Goal: Task Accomplishment & Management: Manage account settings

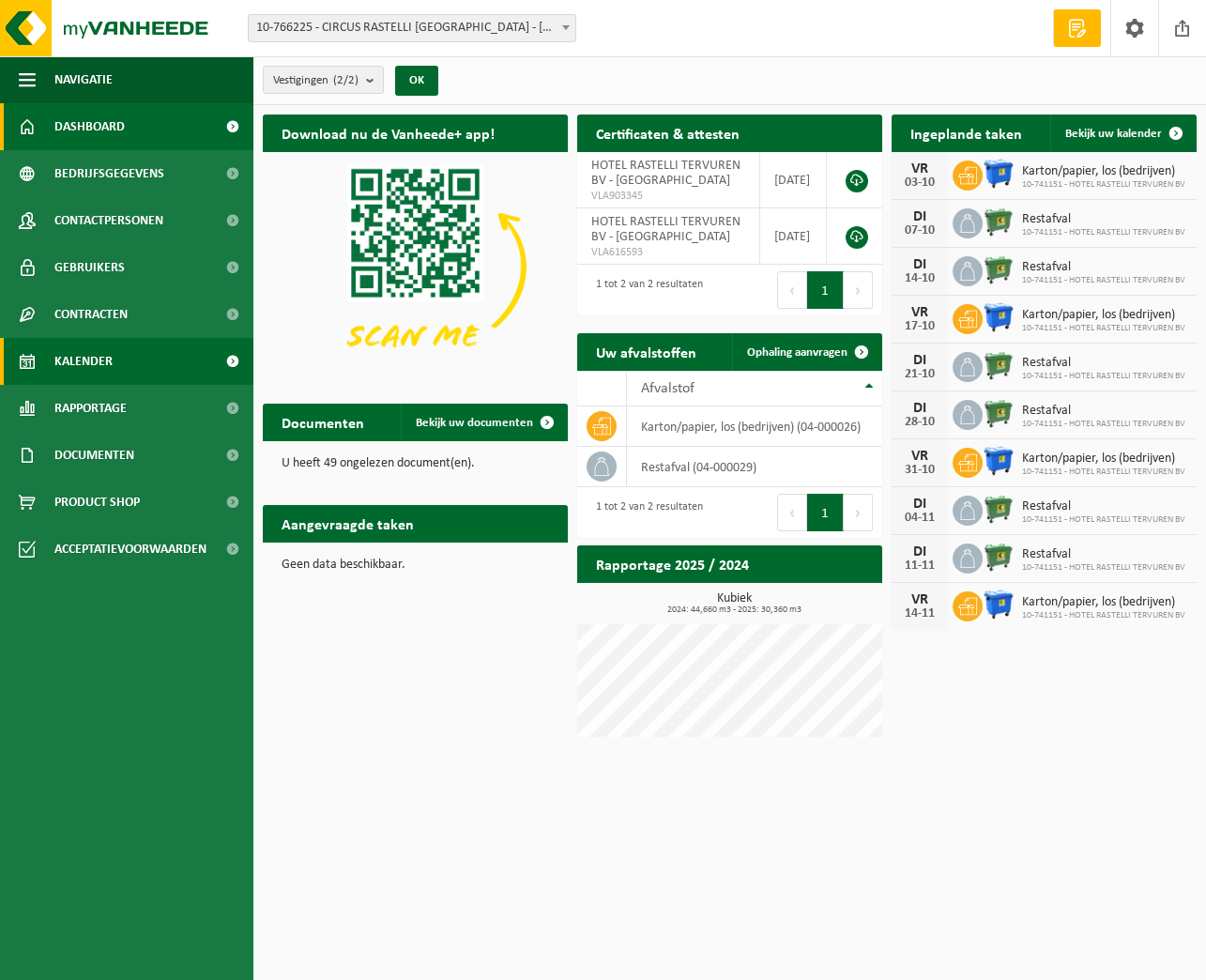
click at [105, 366] on span "Kalender" at bounding box center [83, 362] width 58 height 47
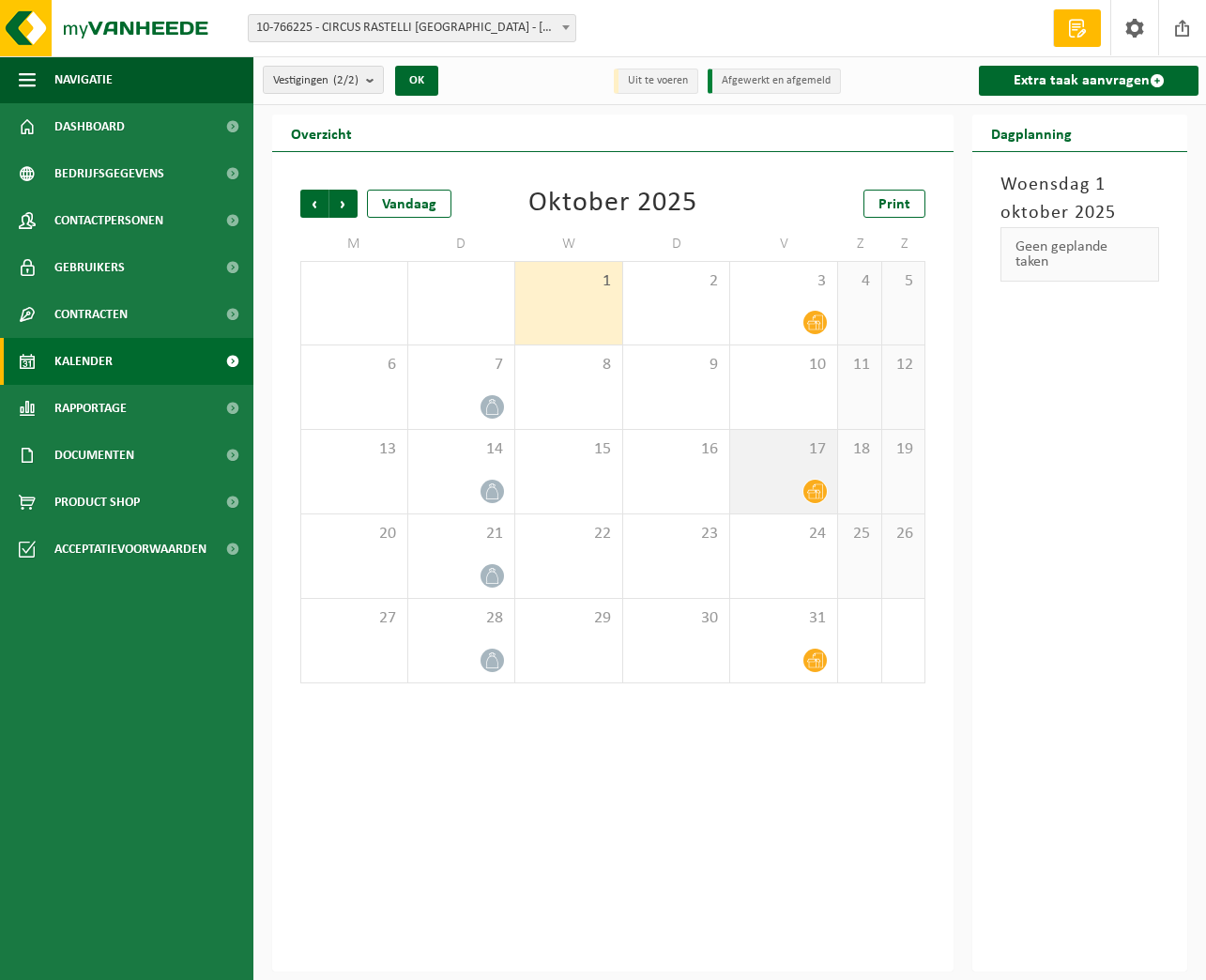
click at [813, 486] on icon at bounding box center [815, 492] width 16 height 16
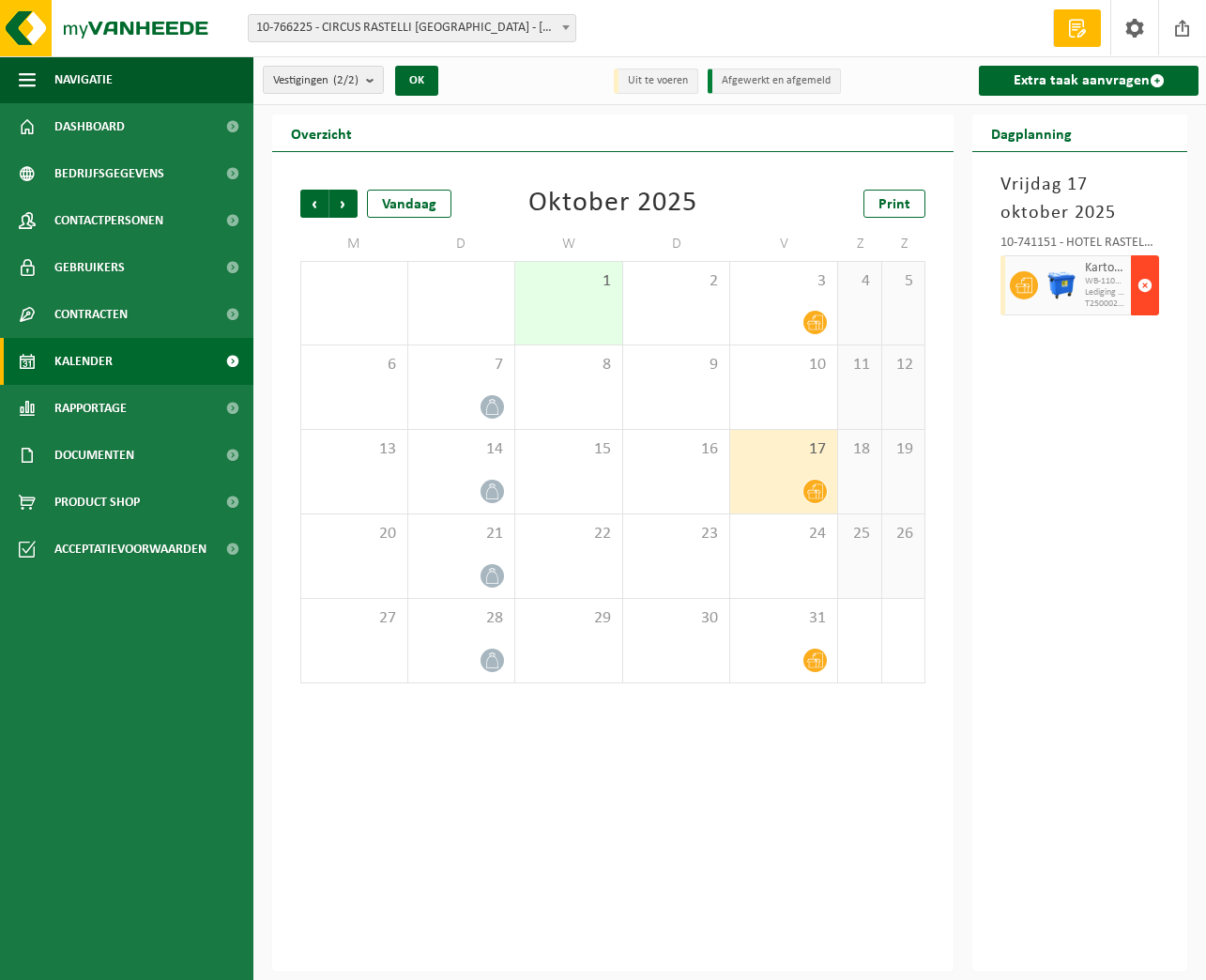
click at [1145, 280] on span "button" at bounding box center [1145, 285] width 15 height 37
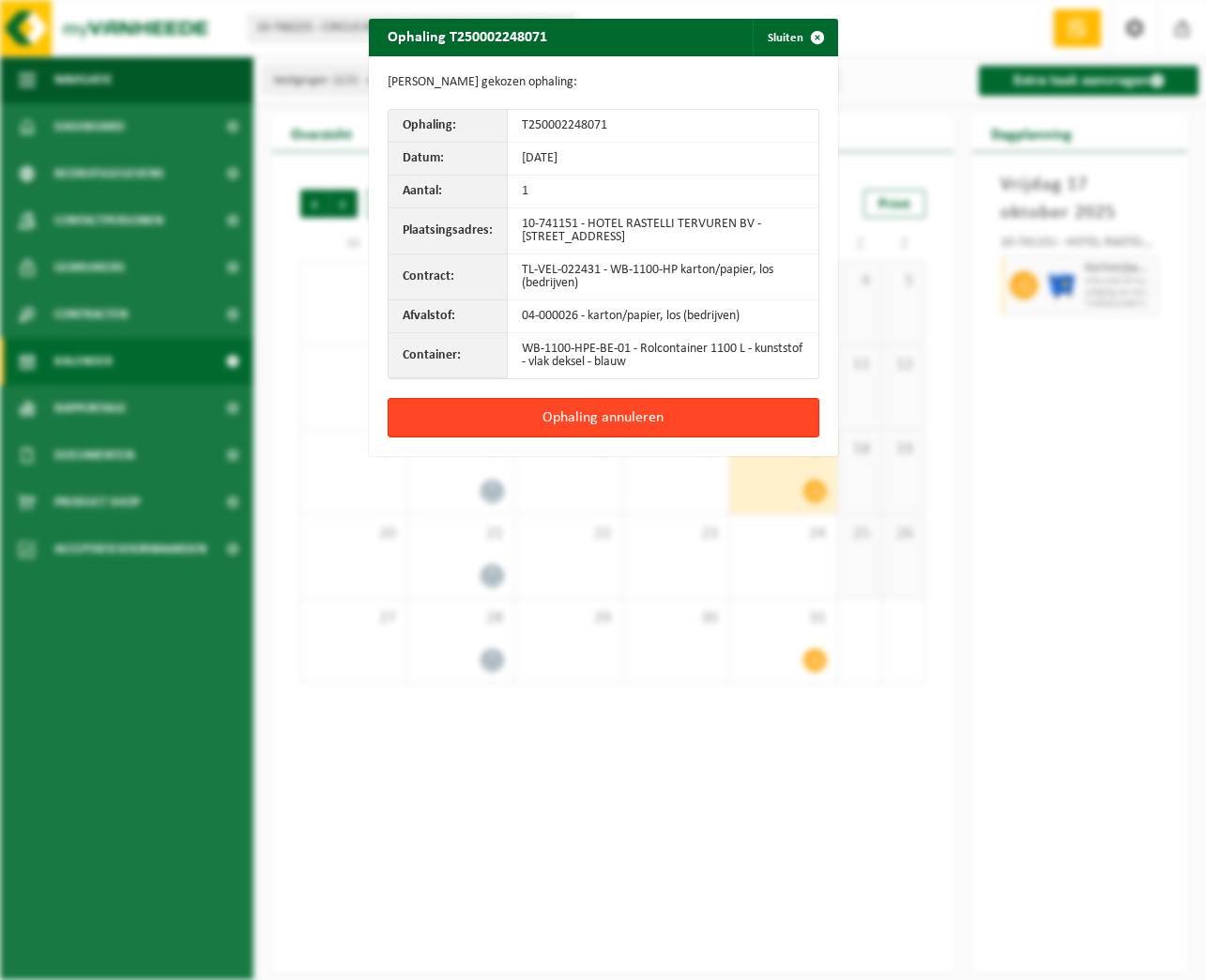
click at [676, 420] on button "Ophaling annuleren" at bounding box center [603, 418] width 432 height 39
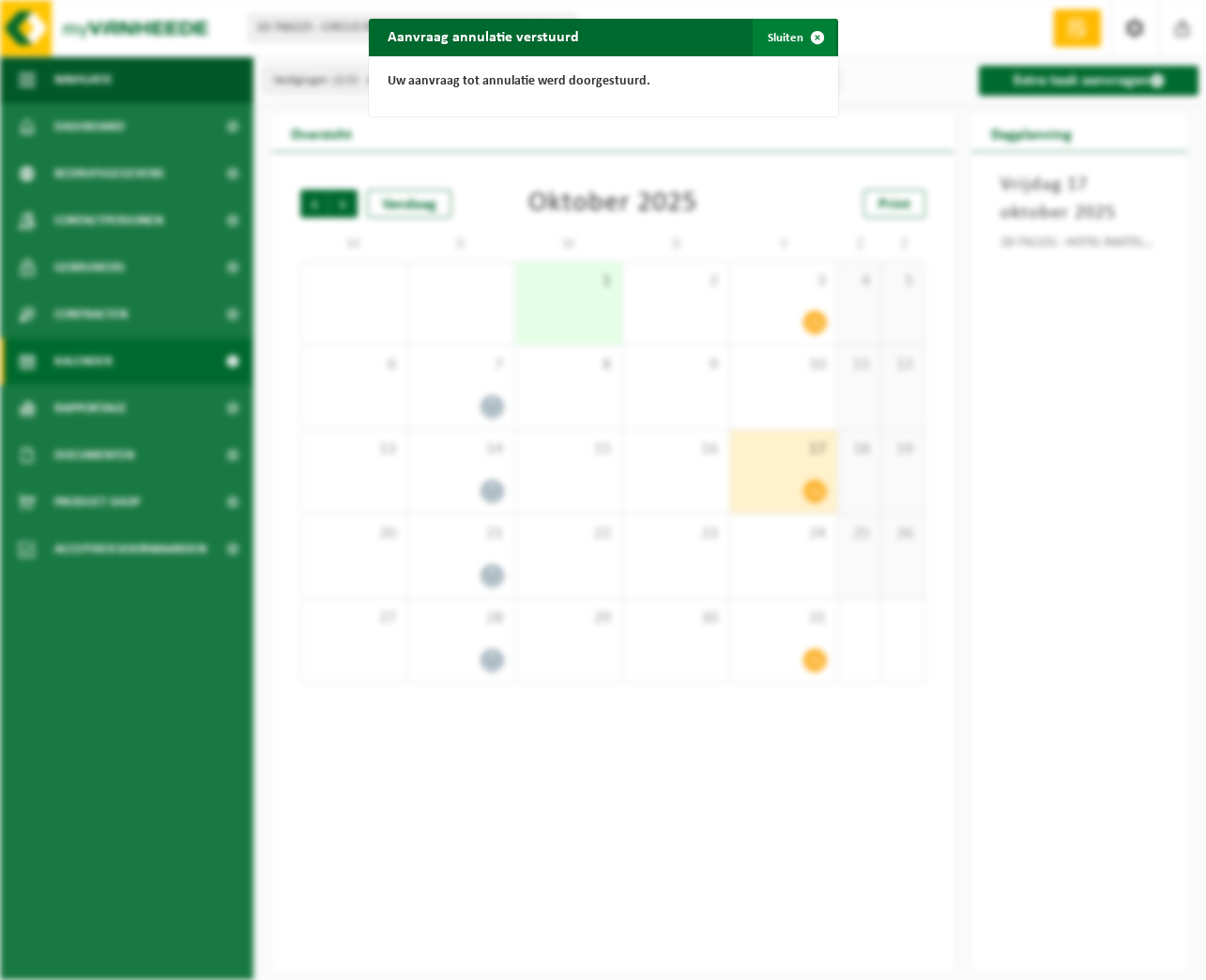
click at [819, 40] on span "button" at bounding box center [817, 37] width 37 height 37
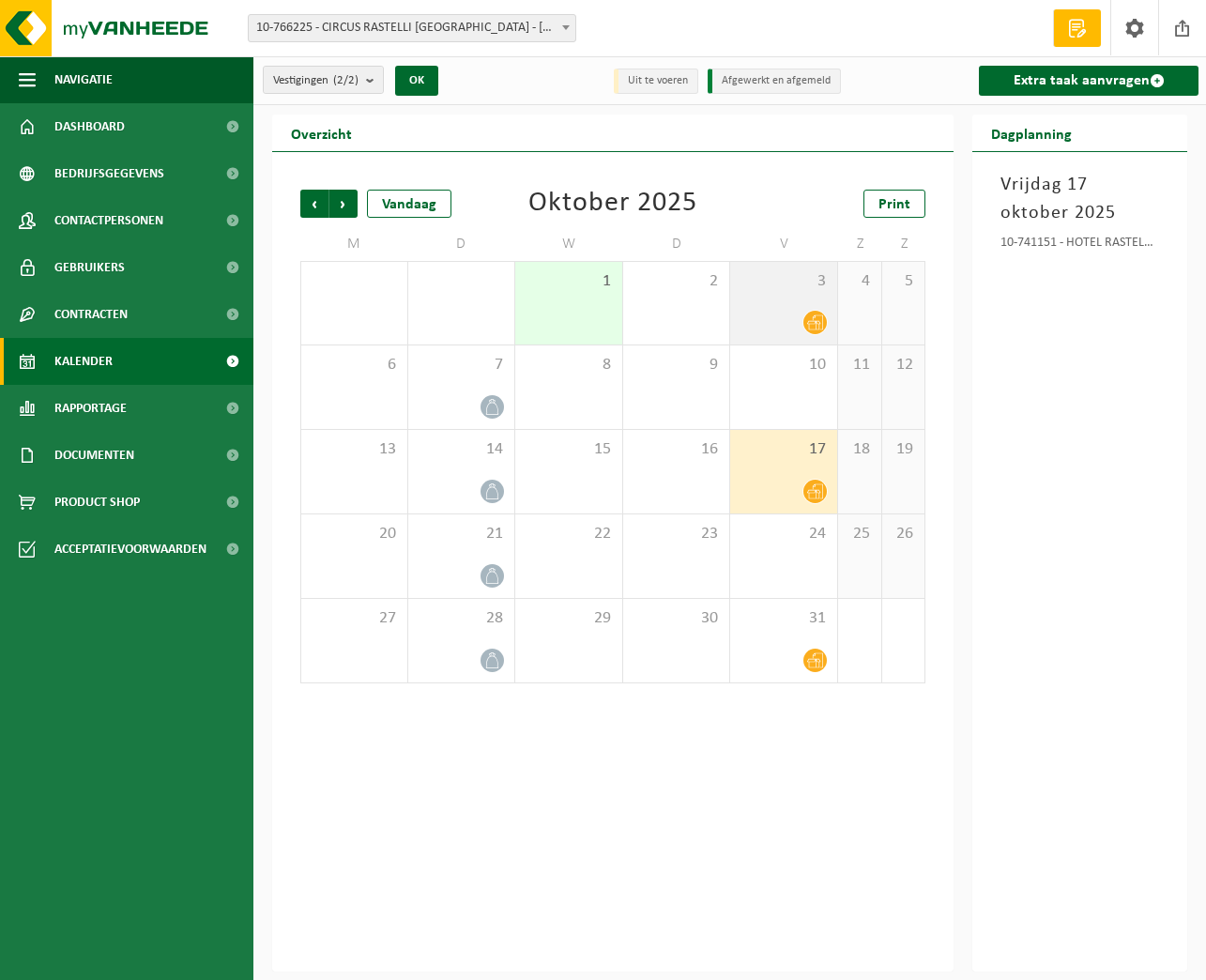
click at [819, 321] on icon at bounding box center [815, 323] width 16 height 16
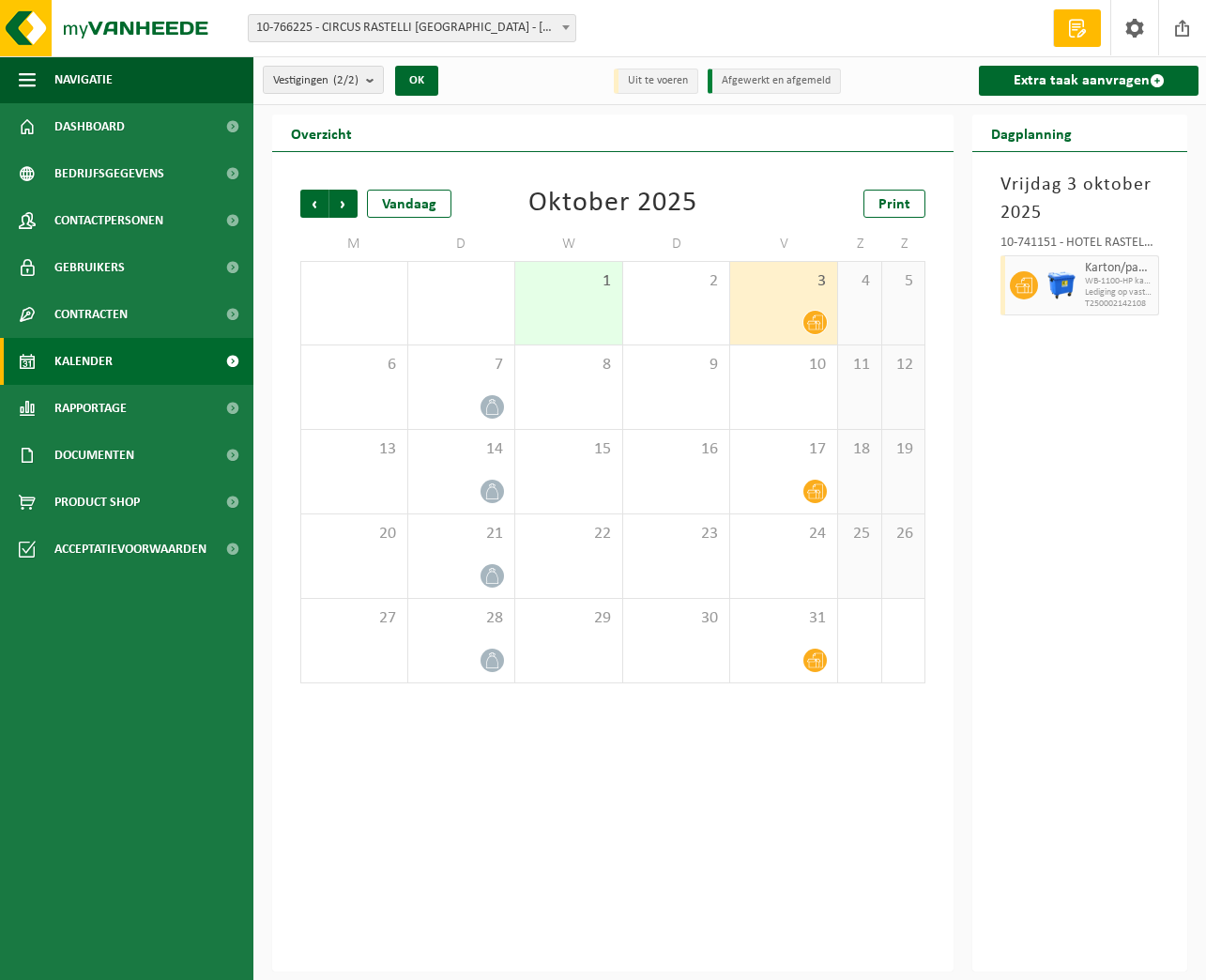
click at [828, 321] on div "3" at bounding box center [784, 303] width 107 height 83
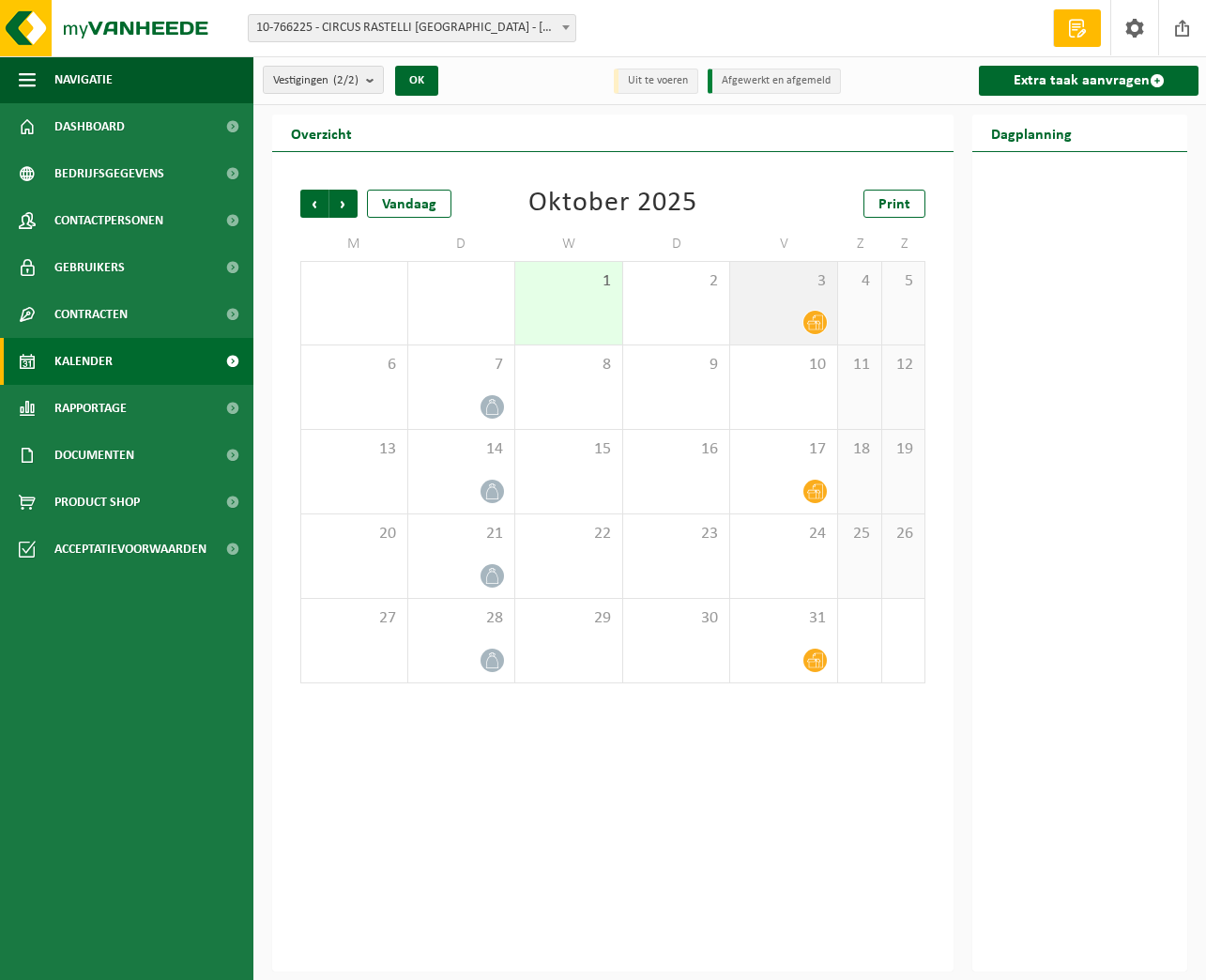
click at [820, 324] on icon at bounding box center [815, 323] width 16 height 16
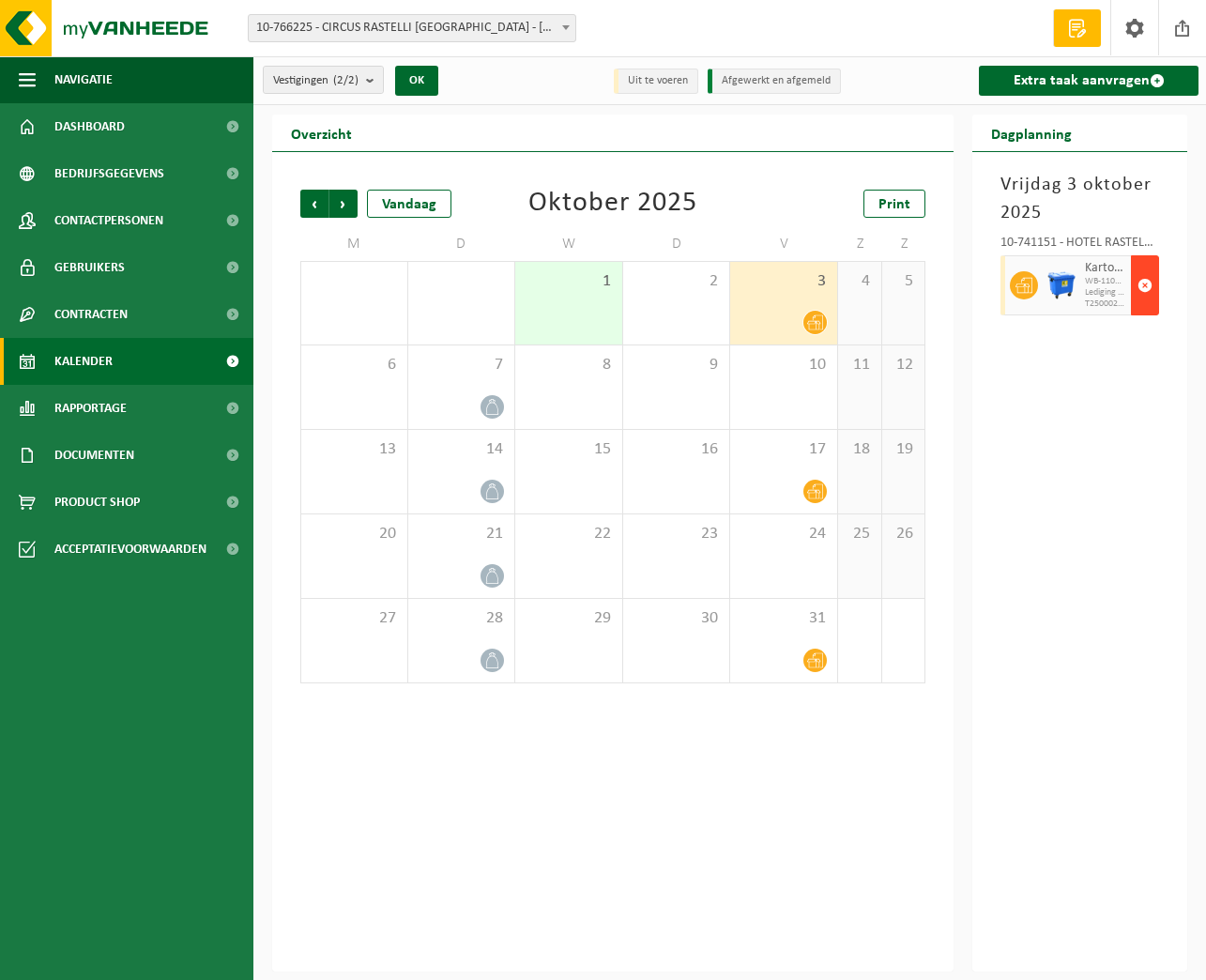
click at [1146, 283] on span "button" at bounding box center [1145, 285] width 15 height 37
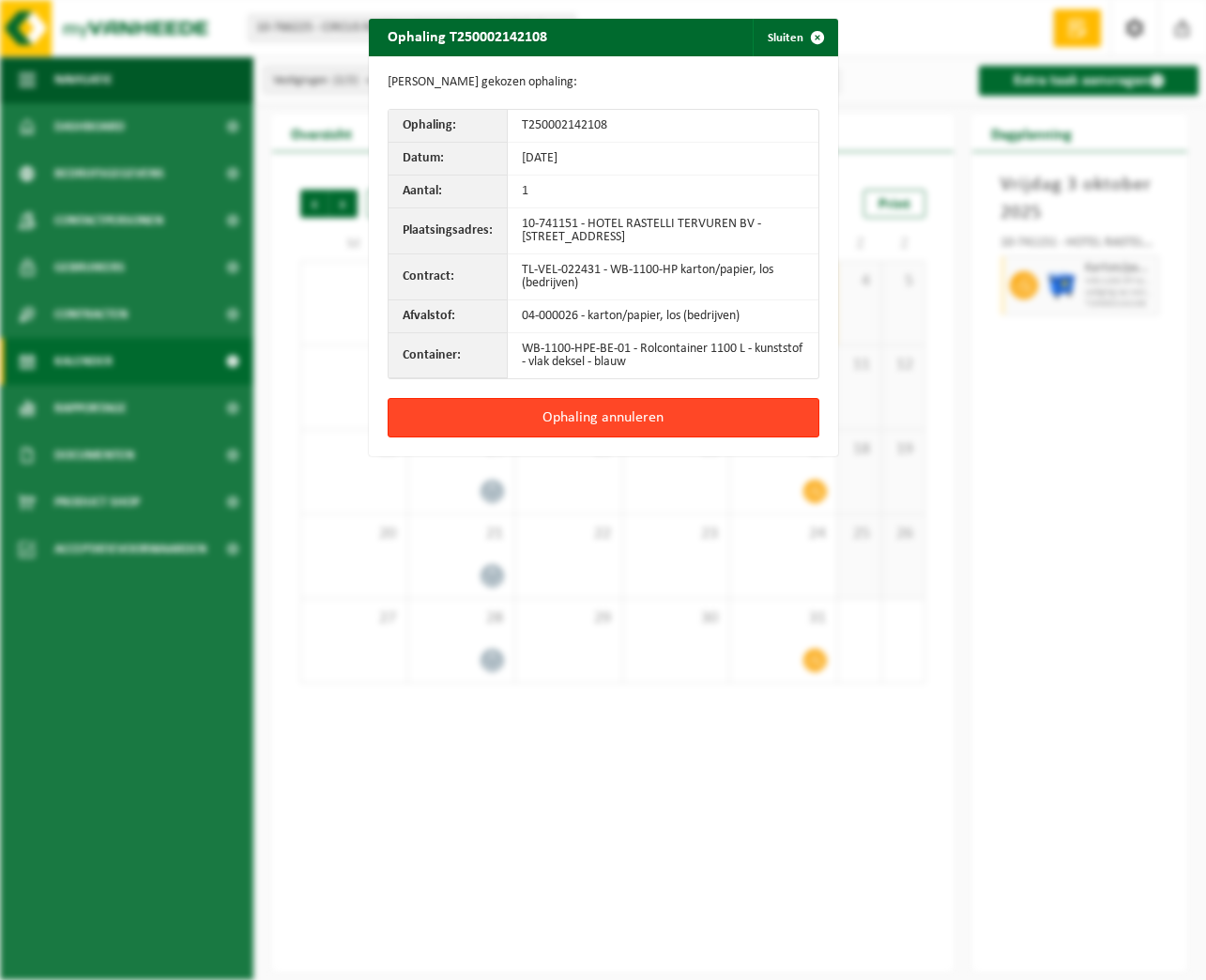
click at [629, 412] on button "Ophaling annuleren" at bounding box center [603, 418] width 432 height 39
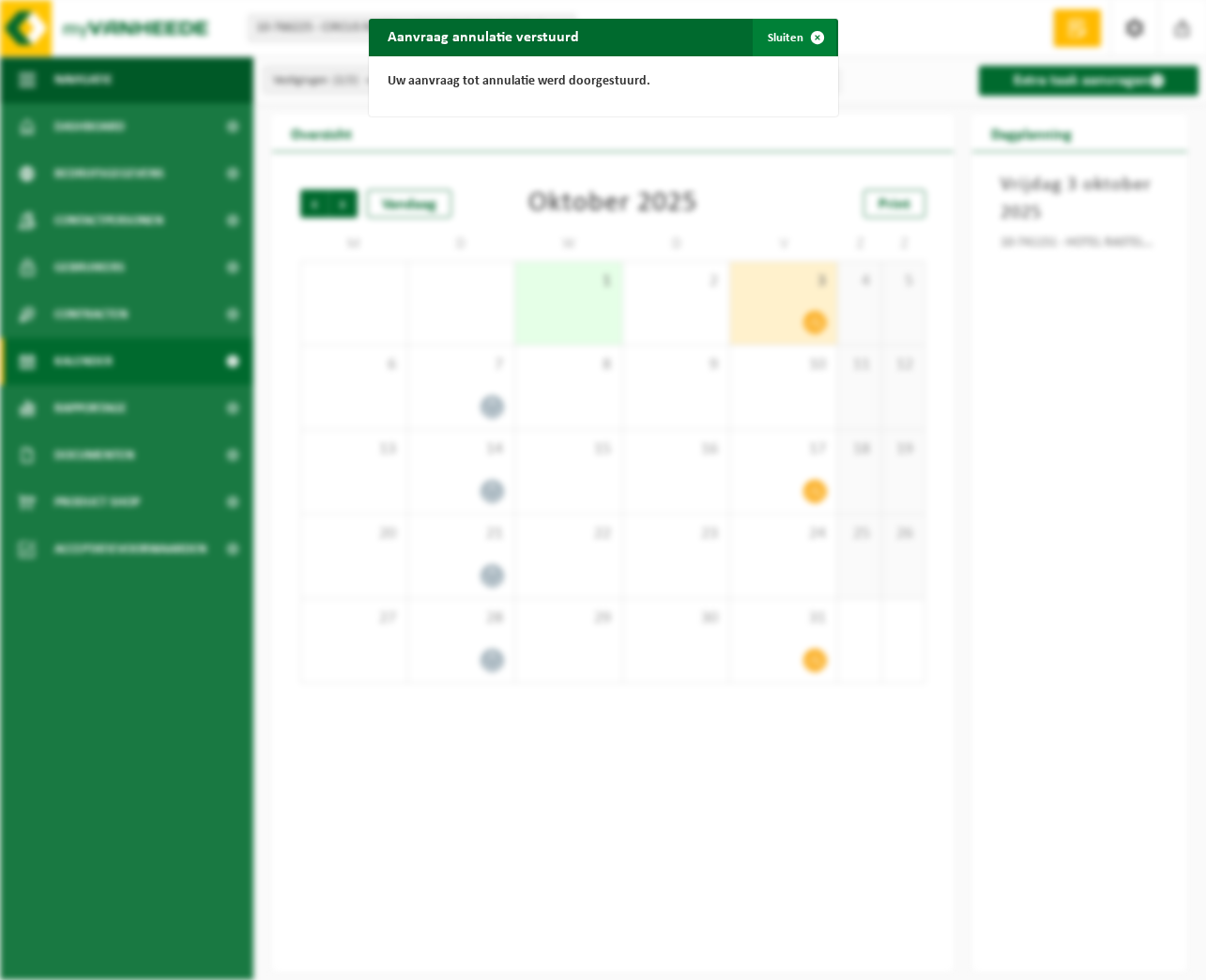
click at [805, 46] on span "button" at bounding box center [817, 37] width 37 height 37
